Goal: Communication & Community: Connect with others

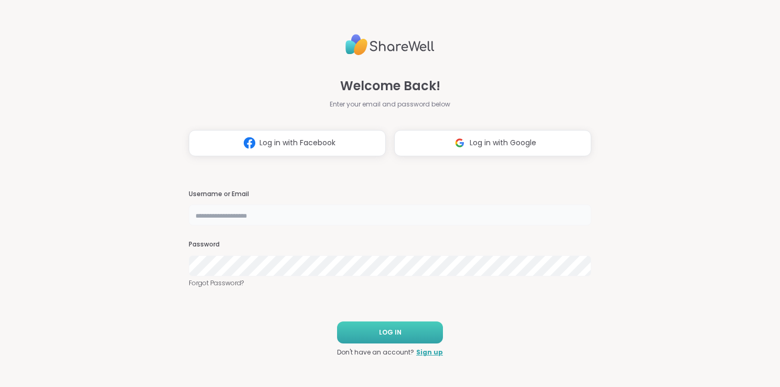
type input "**********"
click at [371, 331] on button "LOG IN" at bounding box center [390, 332] width 106 height 22
type input "**********"
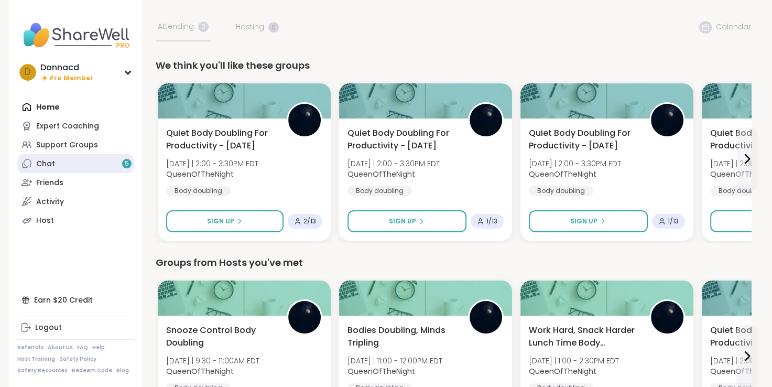
click at [96, 163] on link "Chat 5" at bounding box center [75, 163] width 117 height 19
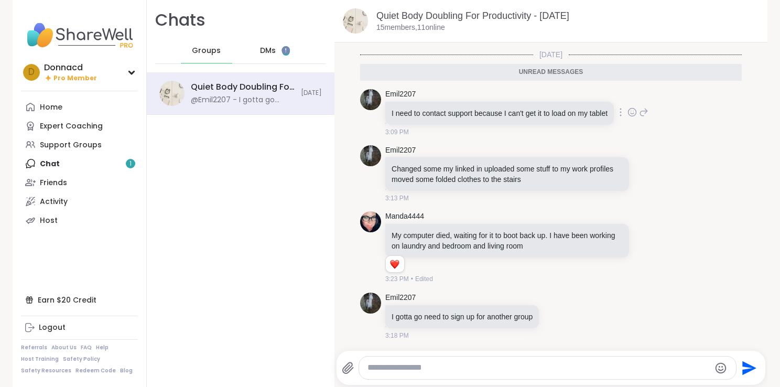
click at [489, 117] on p "I need to contact support because I can't get it to load on my tablet" at bounding box center [500, 113] width 216 height 10
click at [391, 106] on div "I need to contact support because I can't get it to load on my tablet" at bounding box center [499, 113] width 229 height 23
click at [400, 93] on link "Emil2207" at bounding box center [400, 94] width 30 height 10
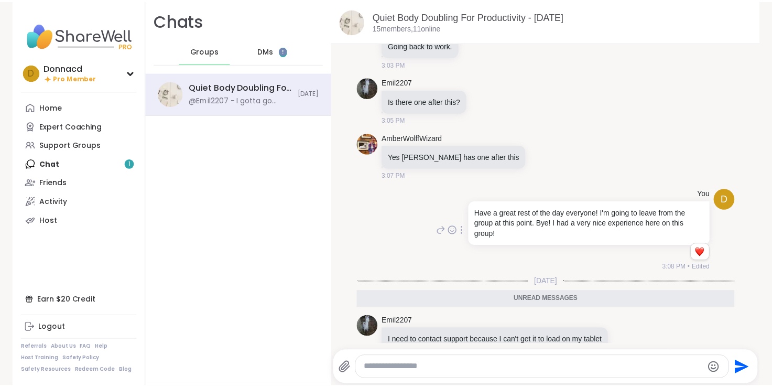
scroll to position [3310, 0]
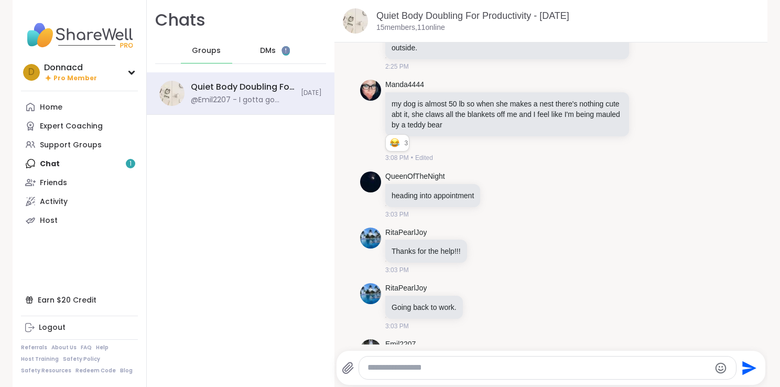
click at [65, 163] on div "Home Expert Coaching Support Groups Chat 1 Friends Activity Host" at bounding box center [79, 164] width 117 height 132
click at [124, 164] on div "Home Expert Coaching Support Groups Chat 1 Friends Activity Host" at bounding box center [79, 164] width 117 height 132
click at [123, 165] on div "Home Expert Coaching Support Groups Chat 1 Friends Activity Host" at bounding box center [79, 164] width 117 height 132
click at [47, 106] on div "Home" at bounding box center [51, 107] width 23 height 10
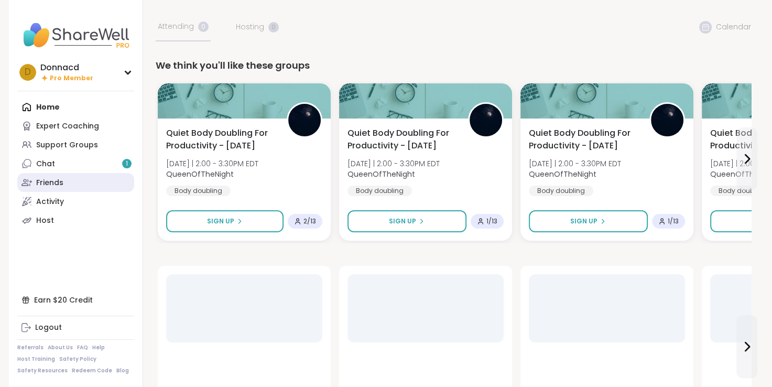
click at [47, 180] on div "Friends" at bounding box center [49, 183] width 27 height 10
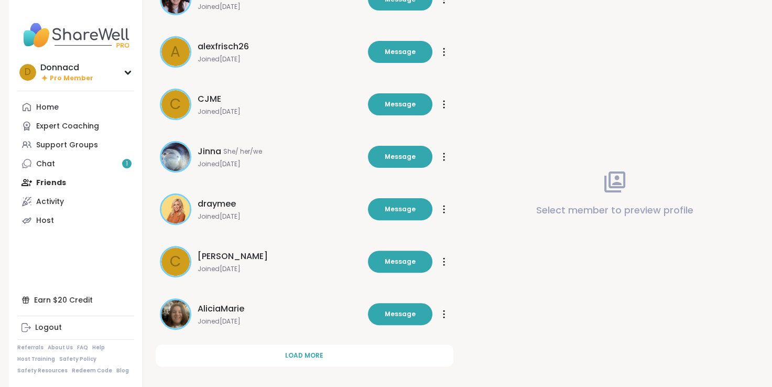
scroll to position [286, 0]
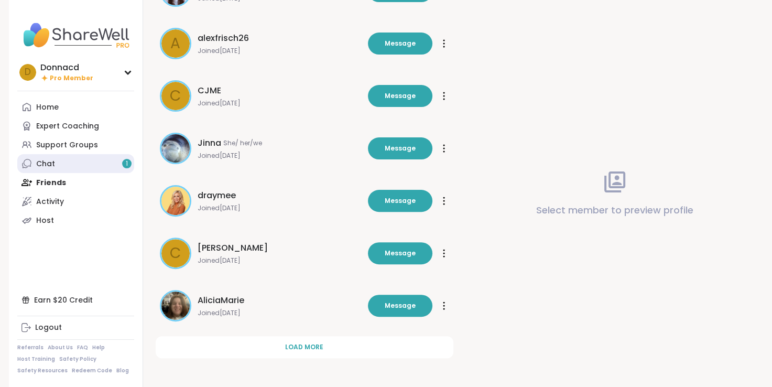
click at [99, 161] on link "Chat 1" at bounding box center [75, 163] width 117 height 19
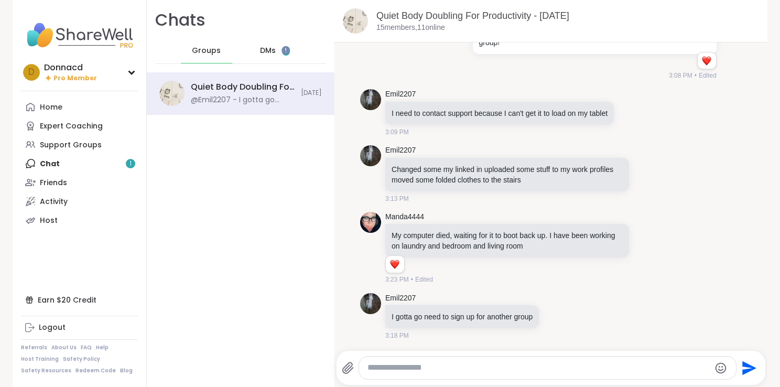
click at [128, 163] on div "Home Expert Coaching Support Groups Chat 1 Friends Activity Host" at bounding box center [79, 164] width 117 height 132
click at [50, 329] on div "Logout" at bounding box center [52, 327] width 27 height 10
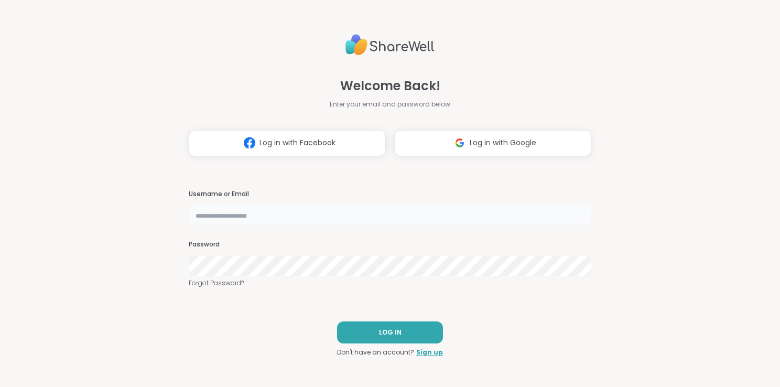
type input "**********"
click at [392, 327] on button "LOG IN" at bounding box center [390, 332] width 106 height 22
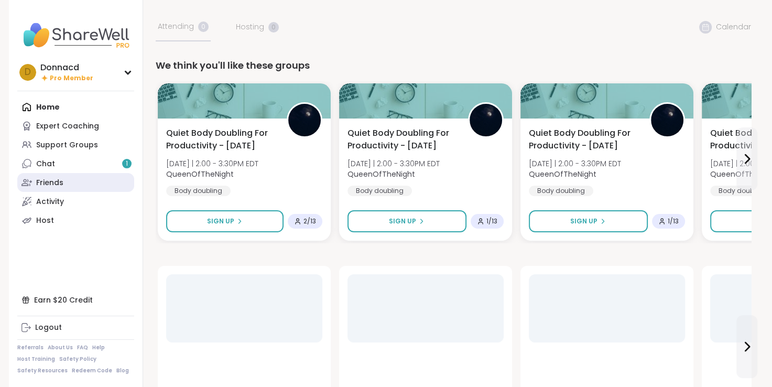
click at [86, 183] on link "Friends" at bounding box center [75, 182] width 117 height 19
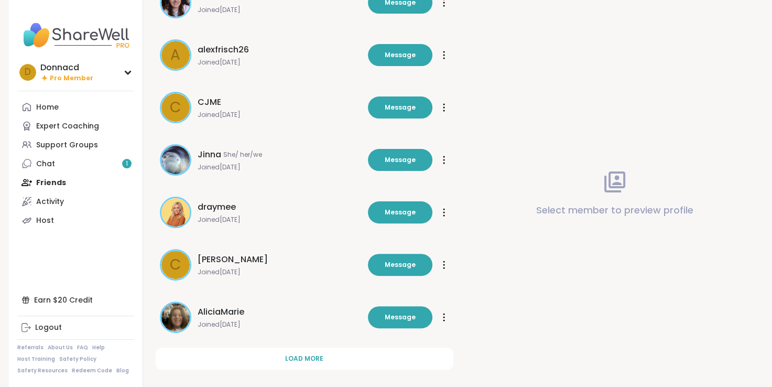
scroll to position [286, 0]
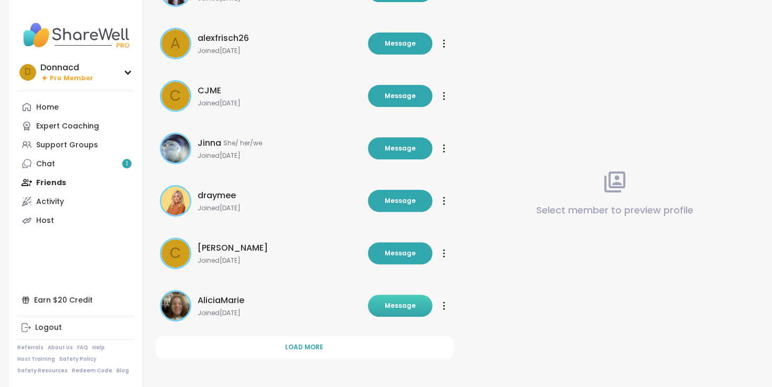
click at [381, 301] on button "Message" at bounding box center [400, 306] width 64 height 22
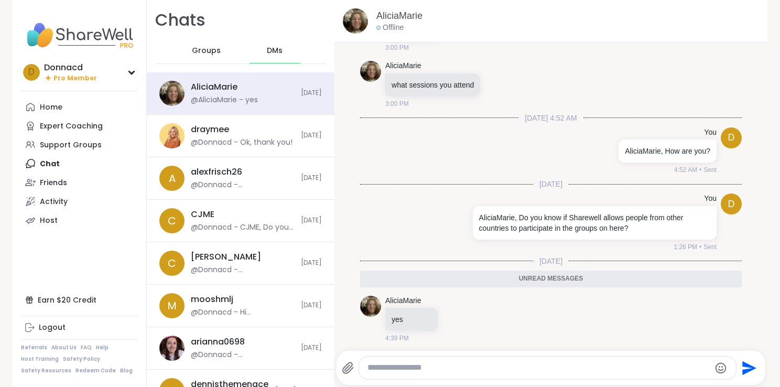
click at [456, 362] on div at bounding box center [547, 367] width 377 height 23
click at [438, 364] on textarea "Type your message" at bounding box center [538, 367] width 342 height 11
type textarea "**********"
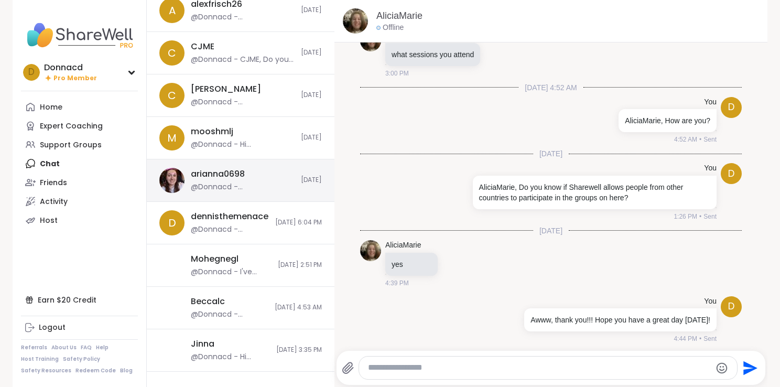
scroll to position [177, 0]
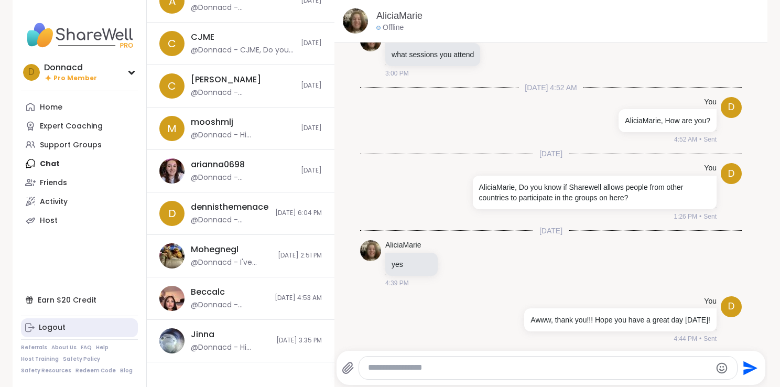
click at [50, 327] on div "Logout" at bounding box center [52, 327] width 27 height 10
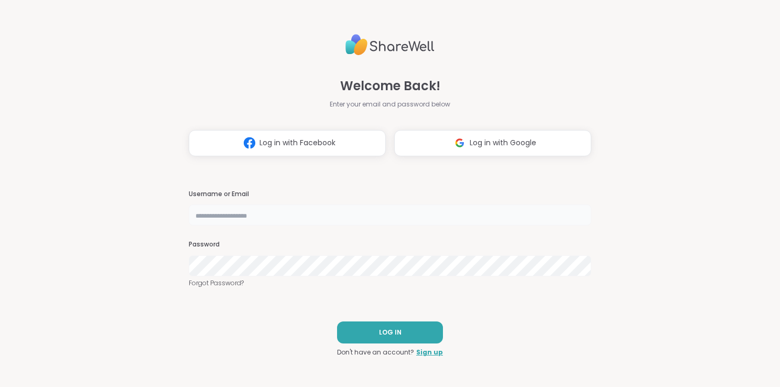
type input "**********"
click at [396, 329] on span "LOG IN" at bounding box center [390, 332] width 23 height 9
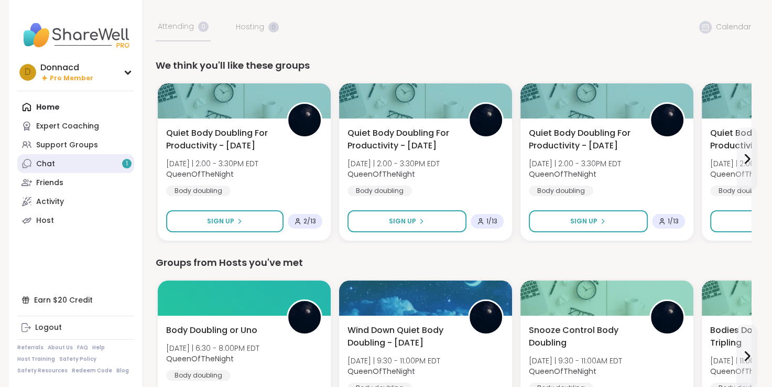
click at [118, 165] on link "Chat 1" at bounding box center [75, 163] width 117 height 19
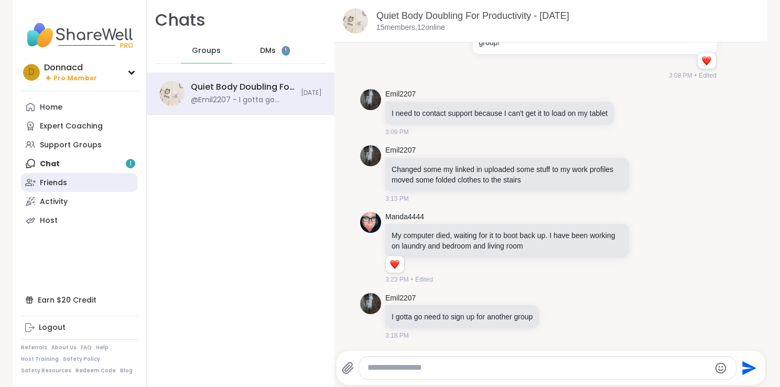
click at [70, 184] on link "Friends" at bounding box center [79, 182] width 117 height 19
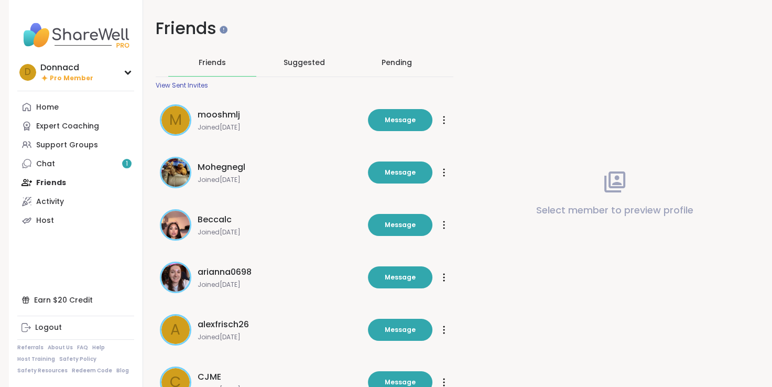
click at [394, 62] on div "Pending" at bounding box center [397, 62] width 30 height 10
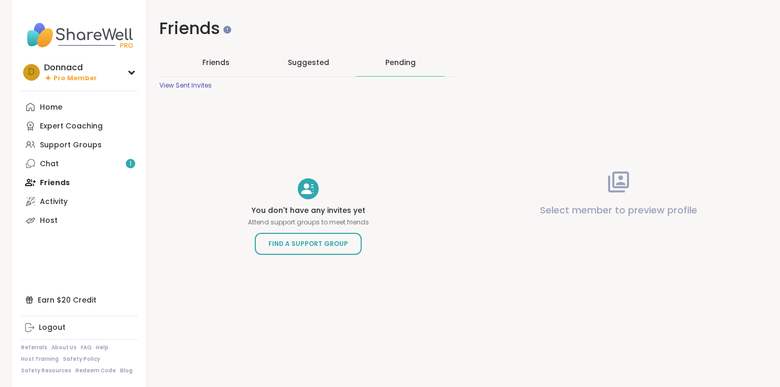
click at [214, 62] on span "Friends" at bounding box center [215, 62] width 27 height 10
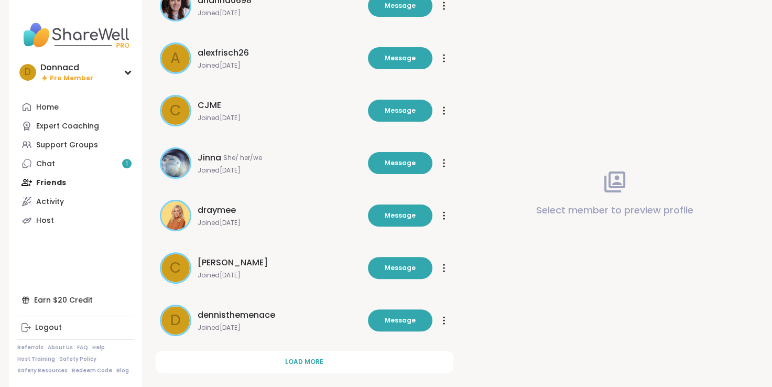
scroll to position [286, 0]
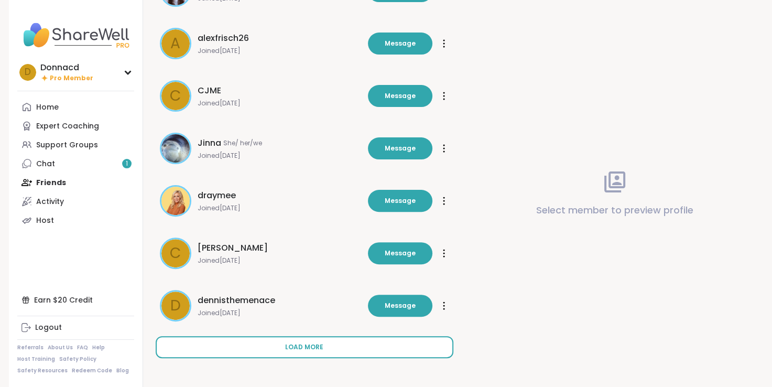
click at [286, 344] on span "Load more" at bounding box center [304, 346] width 38 height 9
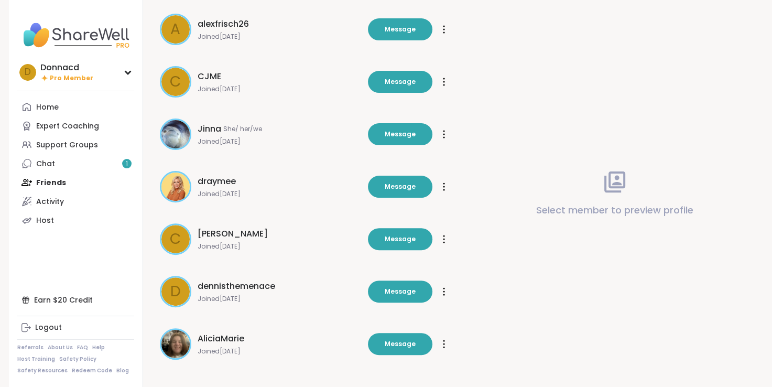
scroll to position [308, 0]
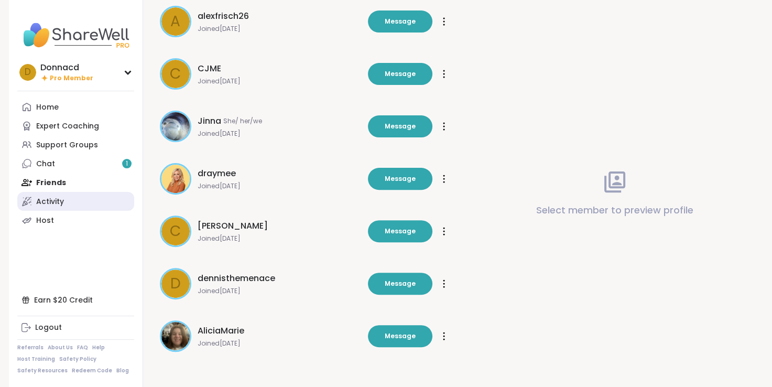
click at [52, 201] on div "Activity" at bounding box center [50, 202] width 28 height 10
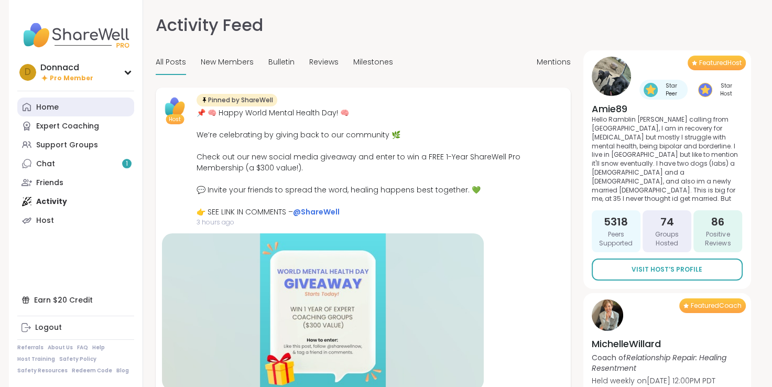
click at [53, 103] on div "Home" at bounding box center [47, 107] width 23 height 10
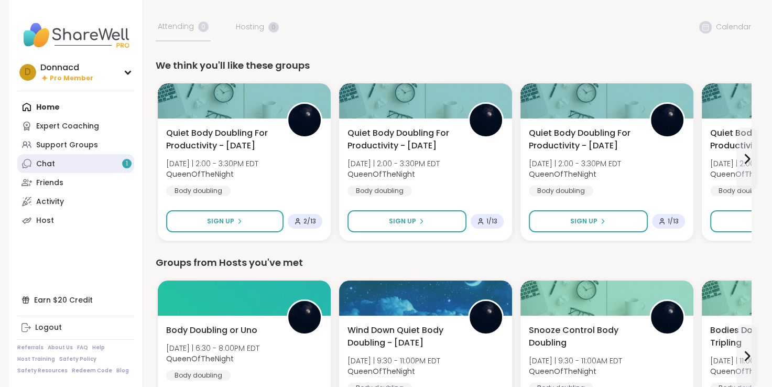
click at [57, 163] on link "Chat 1" at bounding box center [75, 163] width 117 height 19
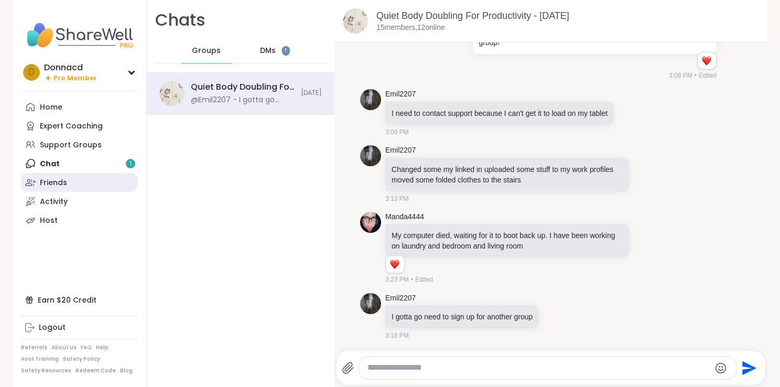
click at [59, 183] on div "Friends" at bounding box center [53, 183] width 27 height 10
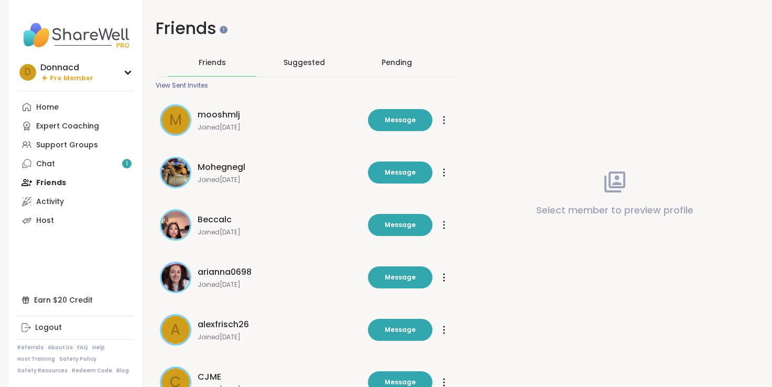
click at [229, 114] on span "mooshmlj" at bounding box center [219, 115] width 42 height 13
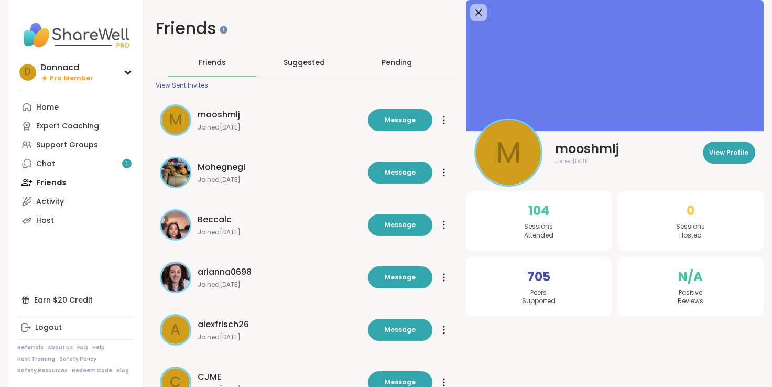
click at [212, 169] on span "Mohegnegl" at bounding box center [222, 167] width 48 height 13
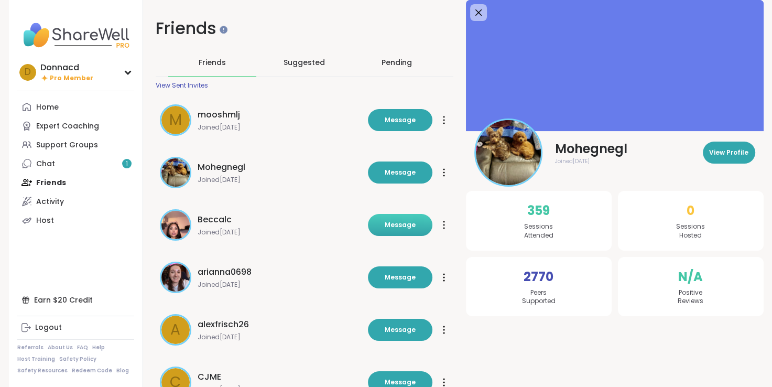
click at [401, 225] on span "Message" at bounding box center [400, 224] width 31 height 9
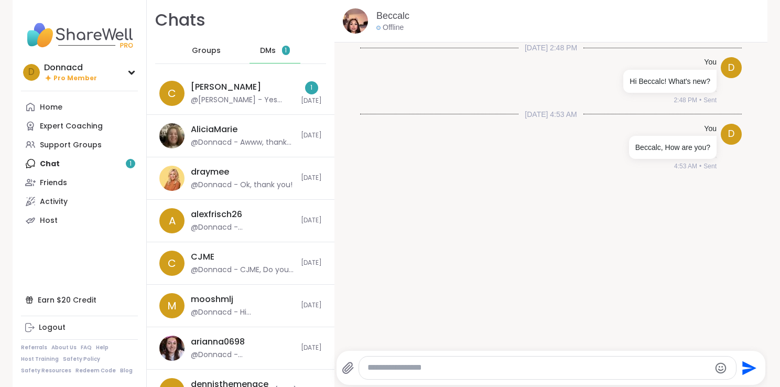
scroll to position [2, 0]
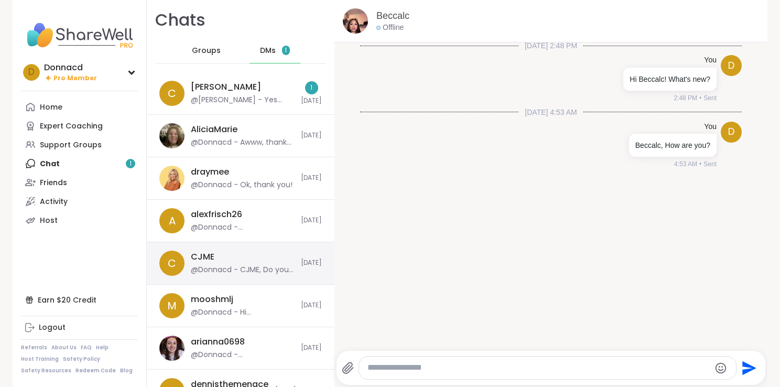
click at [239, 251] on div "CJME @Donnacd - CJME, Do you know if Sharewell allows people from other countri…" at bounding box center [243, 263] width 104 height 24
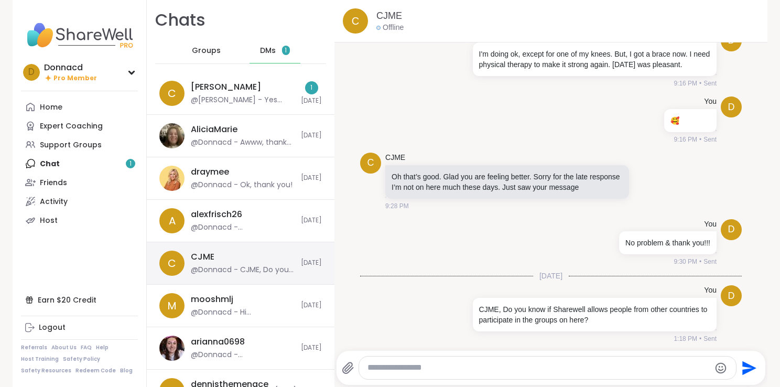
scroll to position [0, 0]
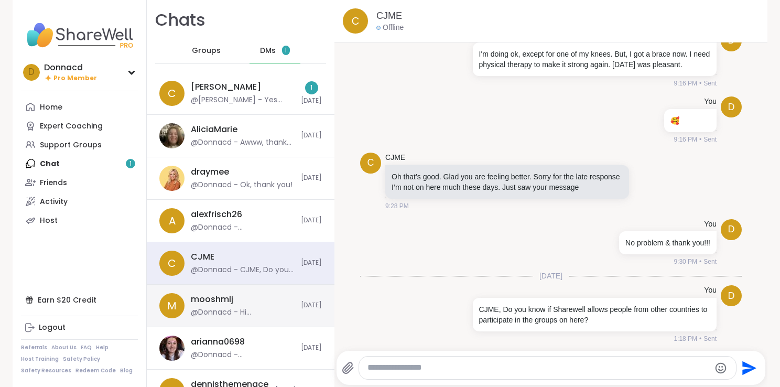
click at [273, 318] on div "m mooshmlj @Donnacd - Hi Mosshmlj!!! Do you know if Sharewell allows people fro…" at bounding box center [241, 306] width 188 height 42
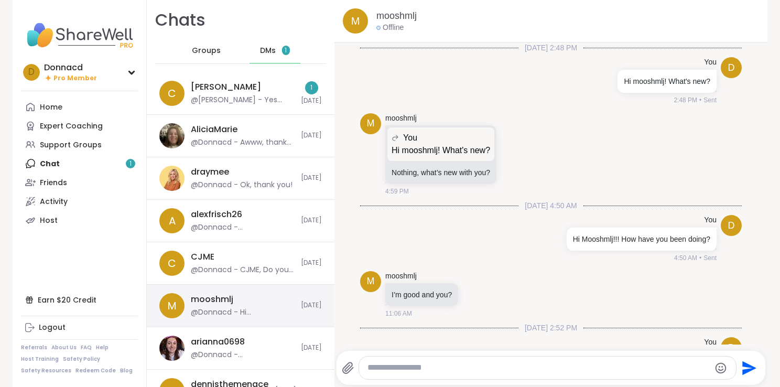
scroll to position [1149, 0]
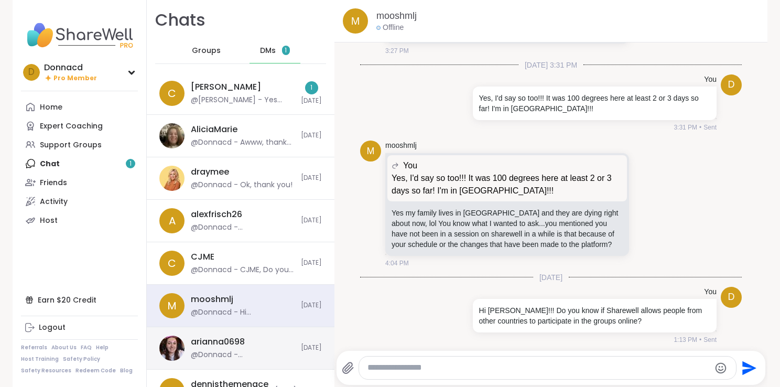
click at [241, 339] on div "arianna0698" at bounding box center [218, 342] width 54 height 12
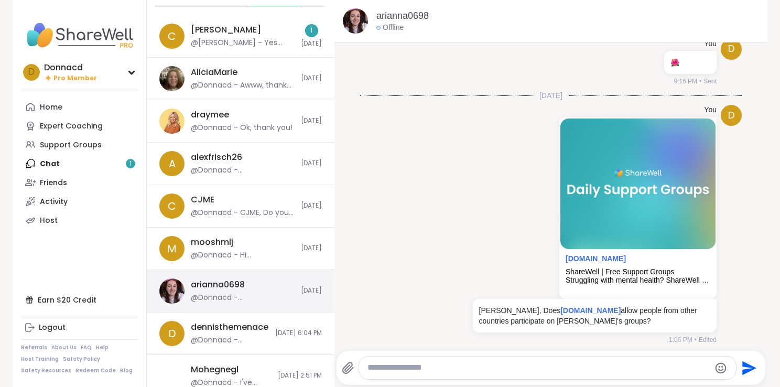
scroll to position [151, 0]
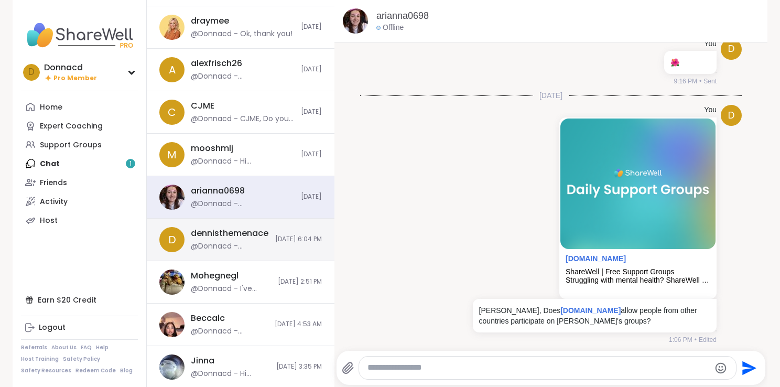
click at [235, 241] on div "@Donnacd - [PERSON_NAME], how are you?" at bounding box center [230, 246] width 78 height 10
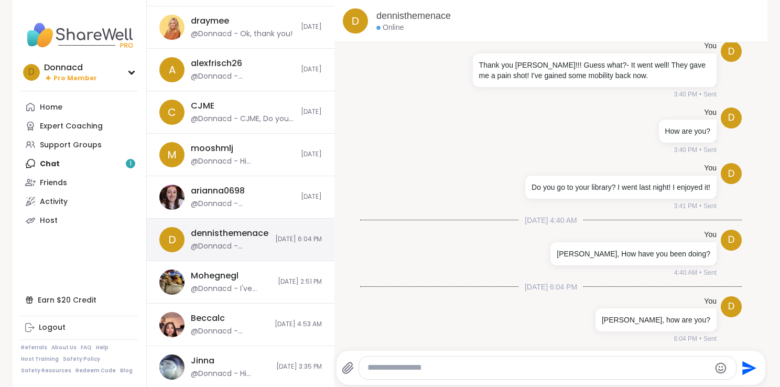
scroll to position [0, 0]
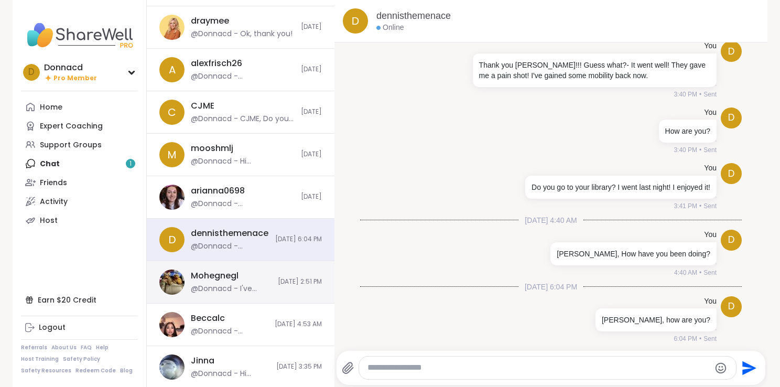
click at [226, 277] on div "Mohegnegl" at bounding box center [215, 276] width 48 height 12
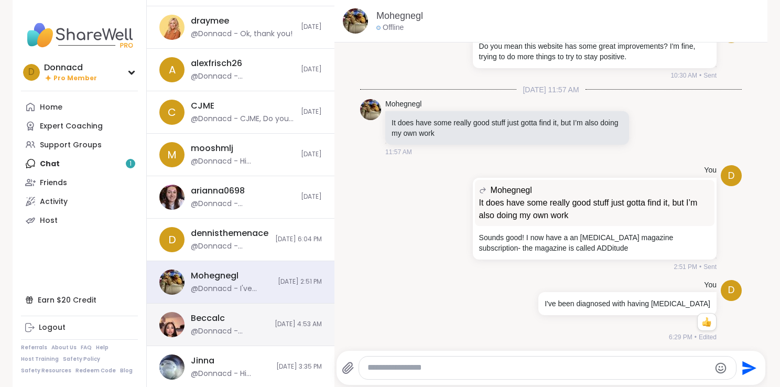
click at [275, 320] on span "[DATE] 4:53 AM" at bounding box center [298, 324] width 47 height 9
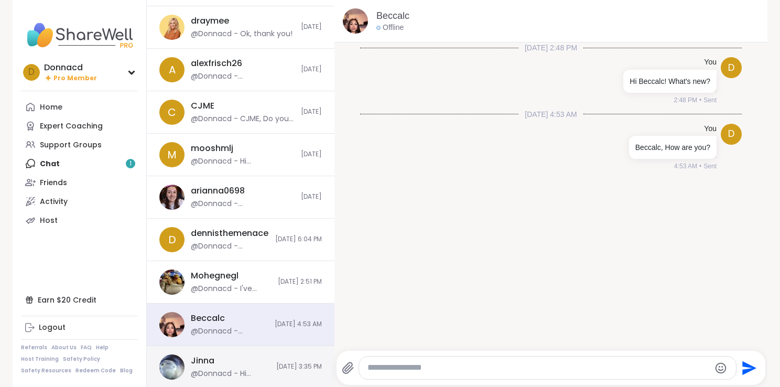
click at [197, 362] on div "Jinna" at bounding box center [203, 361] width 24 height 12
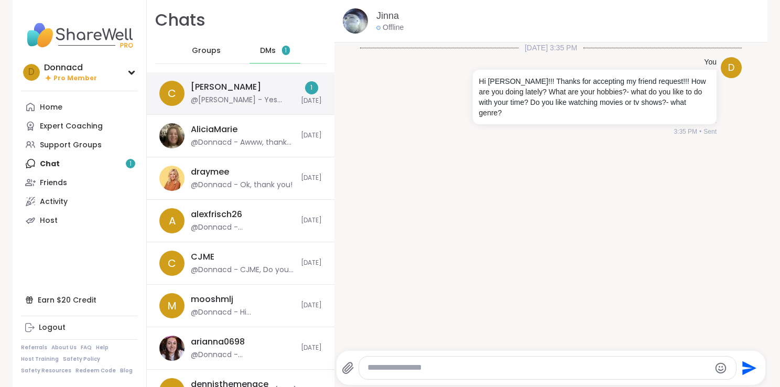
click at [229, 89] on div "[PERSON_NAME] @[PERSON_NAME] - Yes they do. There are a number from [GEOGRAPHIC…" at bounding box center [243, 93] width 104 height 24
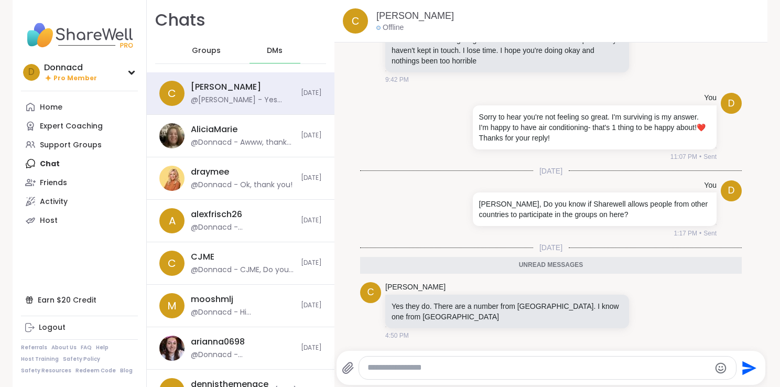
click at [423, 370] on textarea "Type your message" at bounding box center [538, 367] width 342 height 11
type textarea "**********"
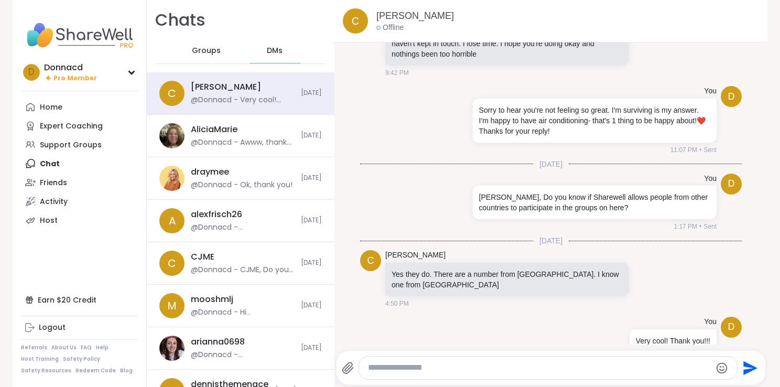
scroll to position [829, 0]
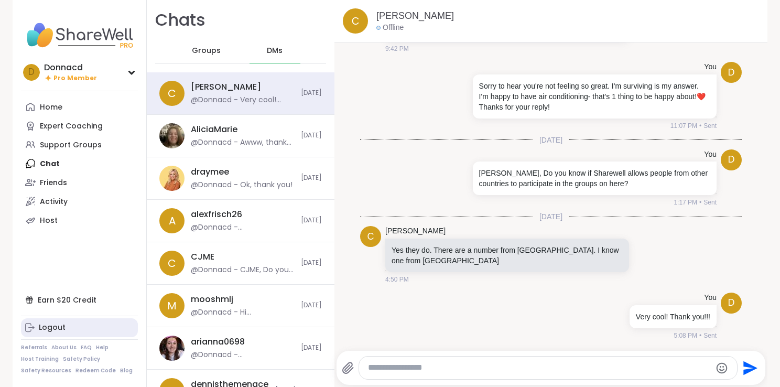
click at [44, 328] on div "Logout" at bounding box center [52, 327] width 27 height 10
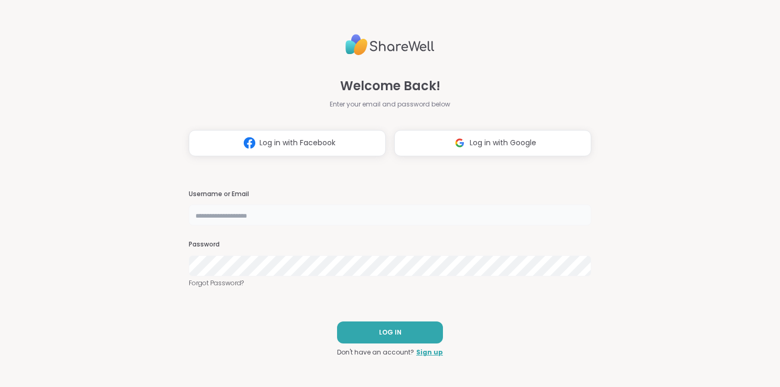
type input "**********"
